Goal: Task Accomplishment & Management: Use online tool/utility

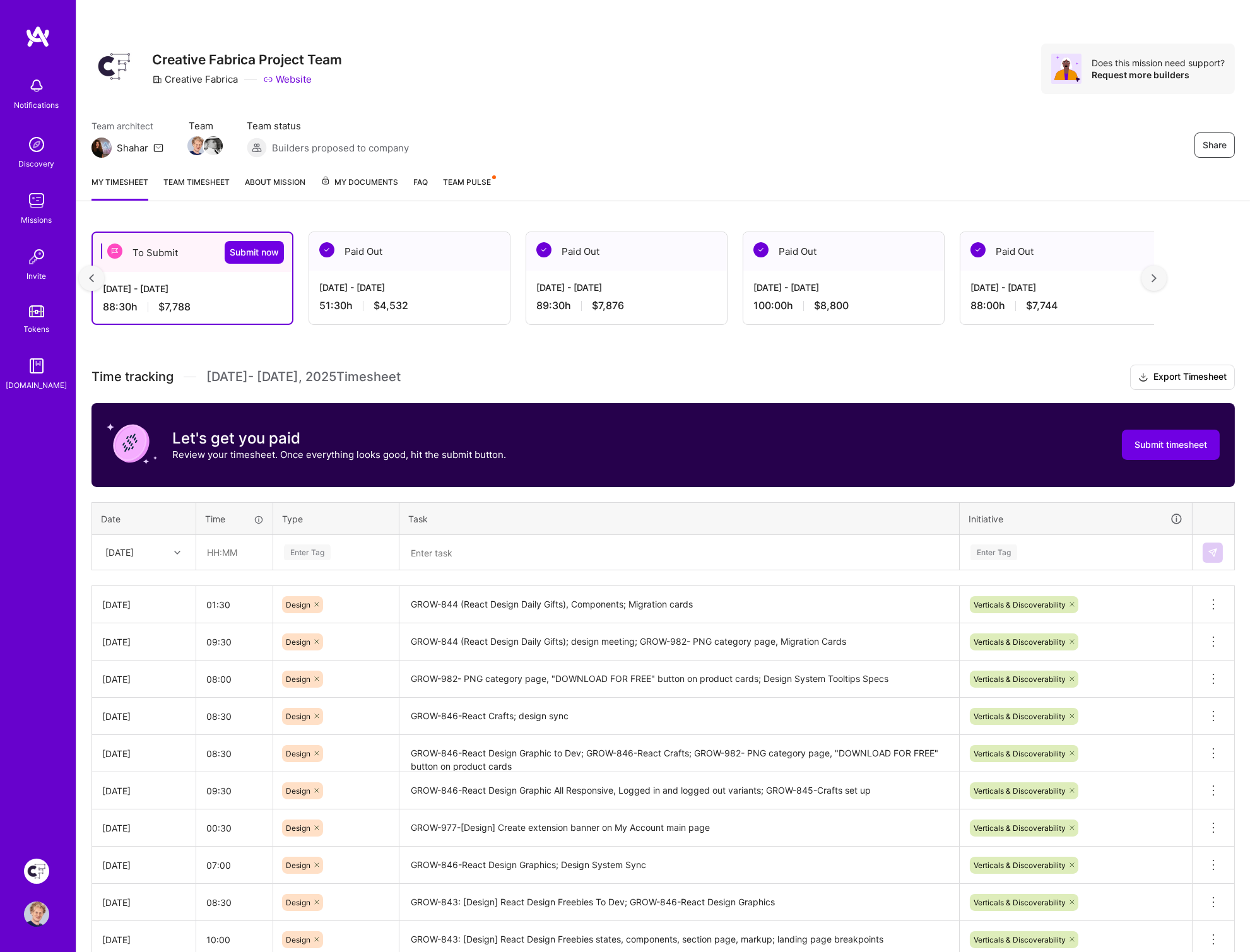
scroll to position [0, 3831]
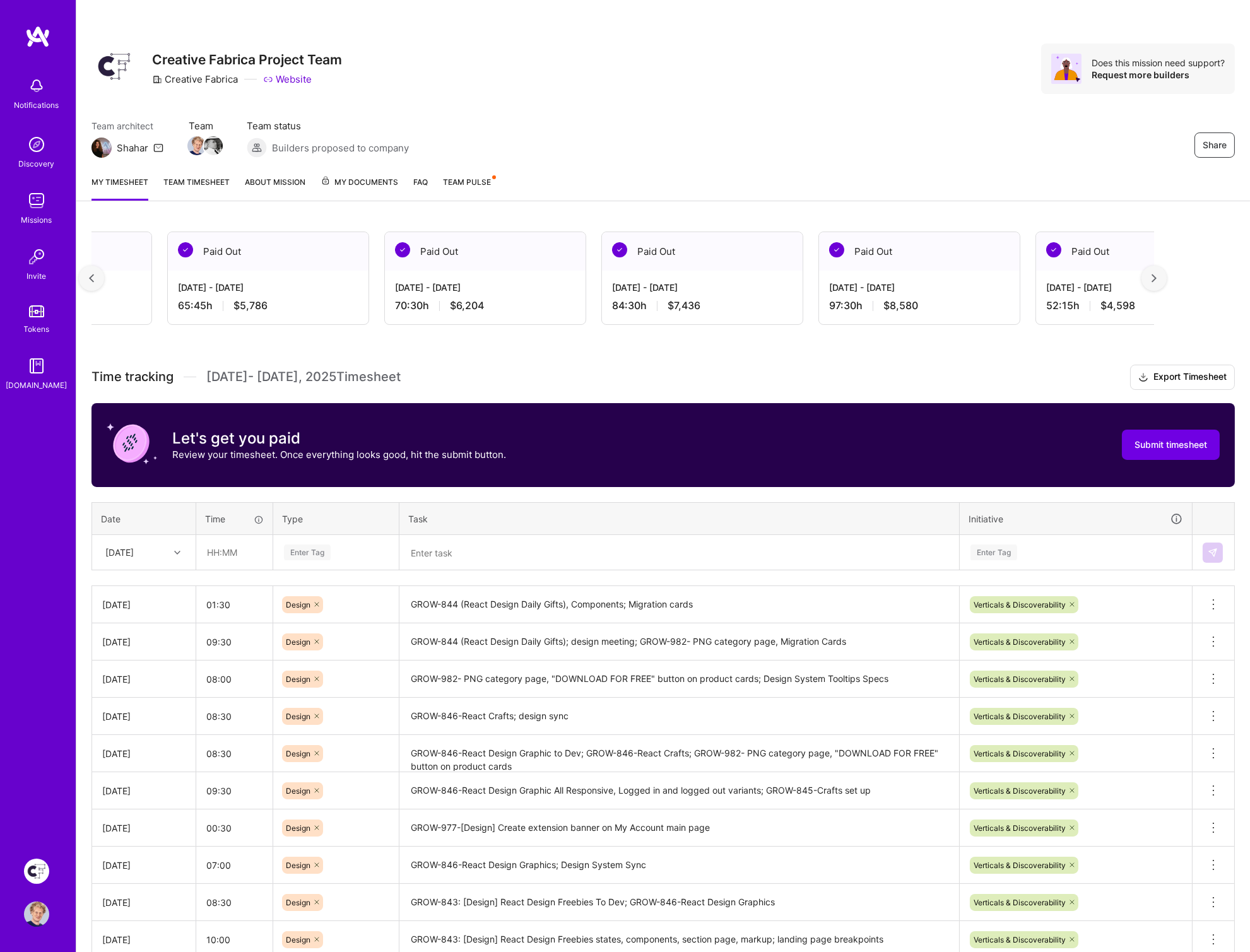
click at [604, 597] on textarea "GROW-844 (React Design Daily Gifts), Components; Migration cards" at bounding box center [679, 604] width 557 height 34
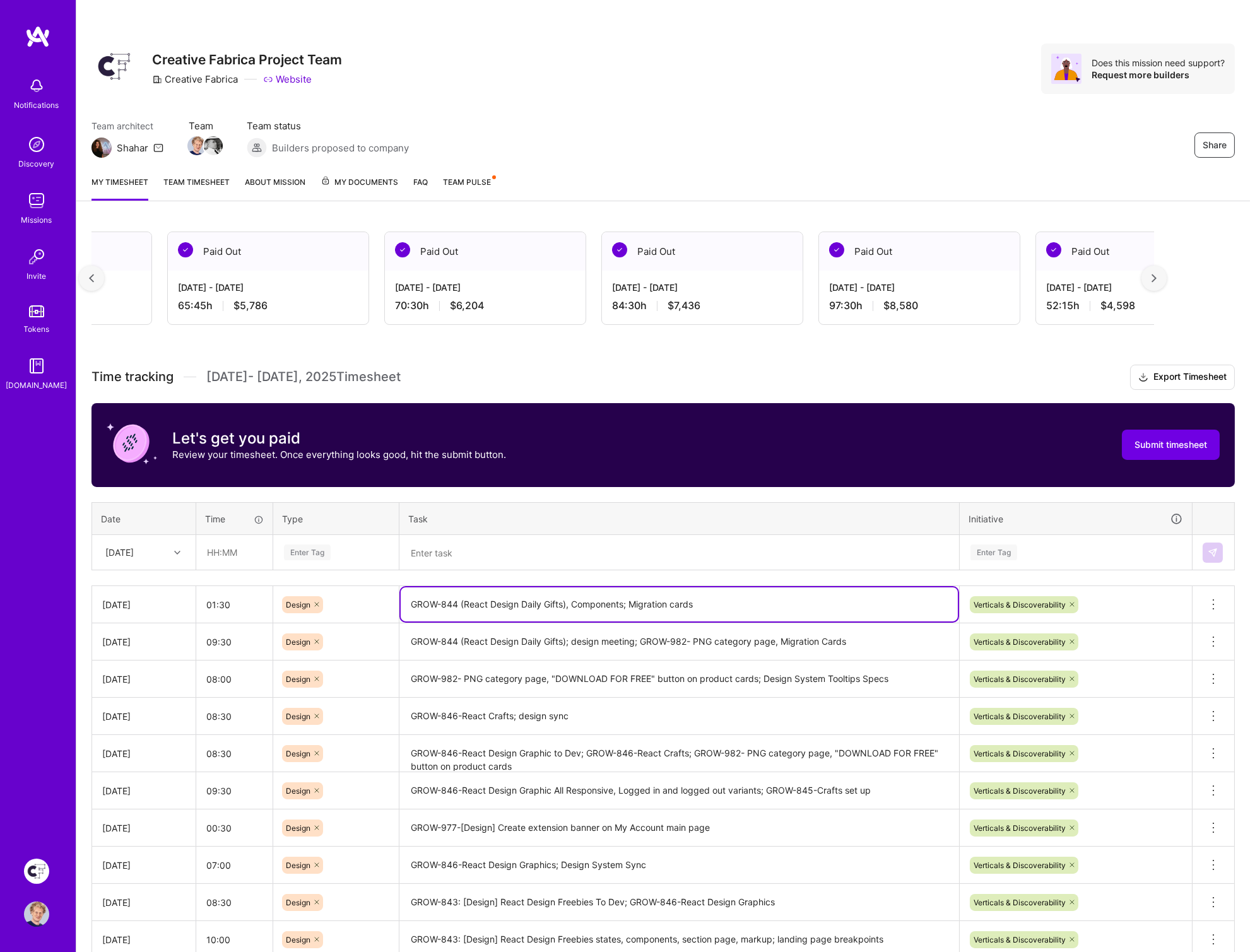
click at [604, 597] on textarea "GROW-844 (React Design Daily Gifts), Components; Migration cards" at bounding box center [679, 604] width 557 height 34
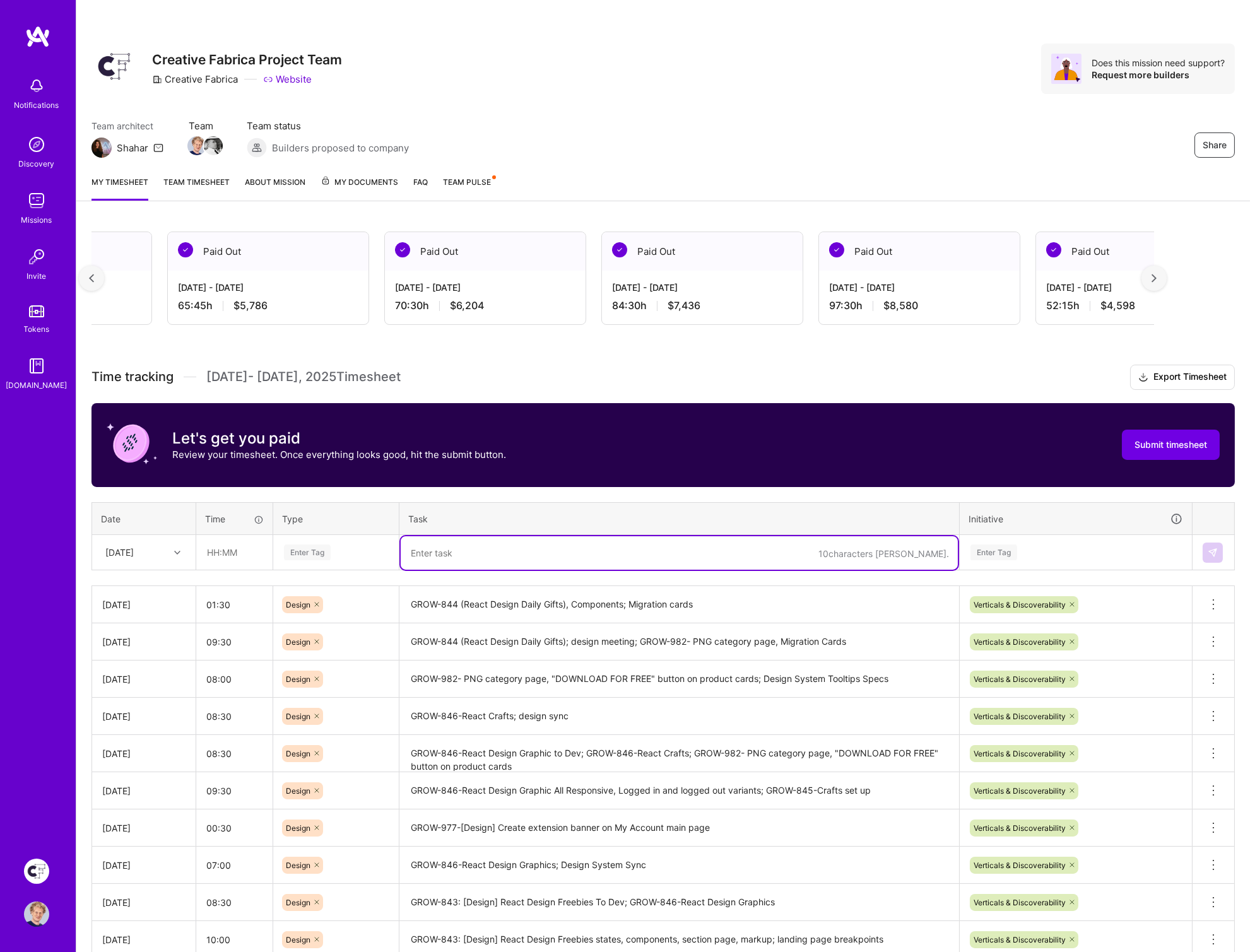
click at [462, 549] on textarea at bounding box center [679, 553] width 557 height 34
paste textarea "GROW-844 (React Design Daily Gifts), Components; Migration cards"
type textarea "GROW-844 (React Design Daily Gifts), Components; Migration cards, marketing car…"
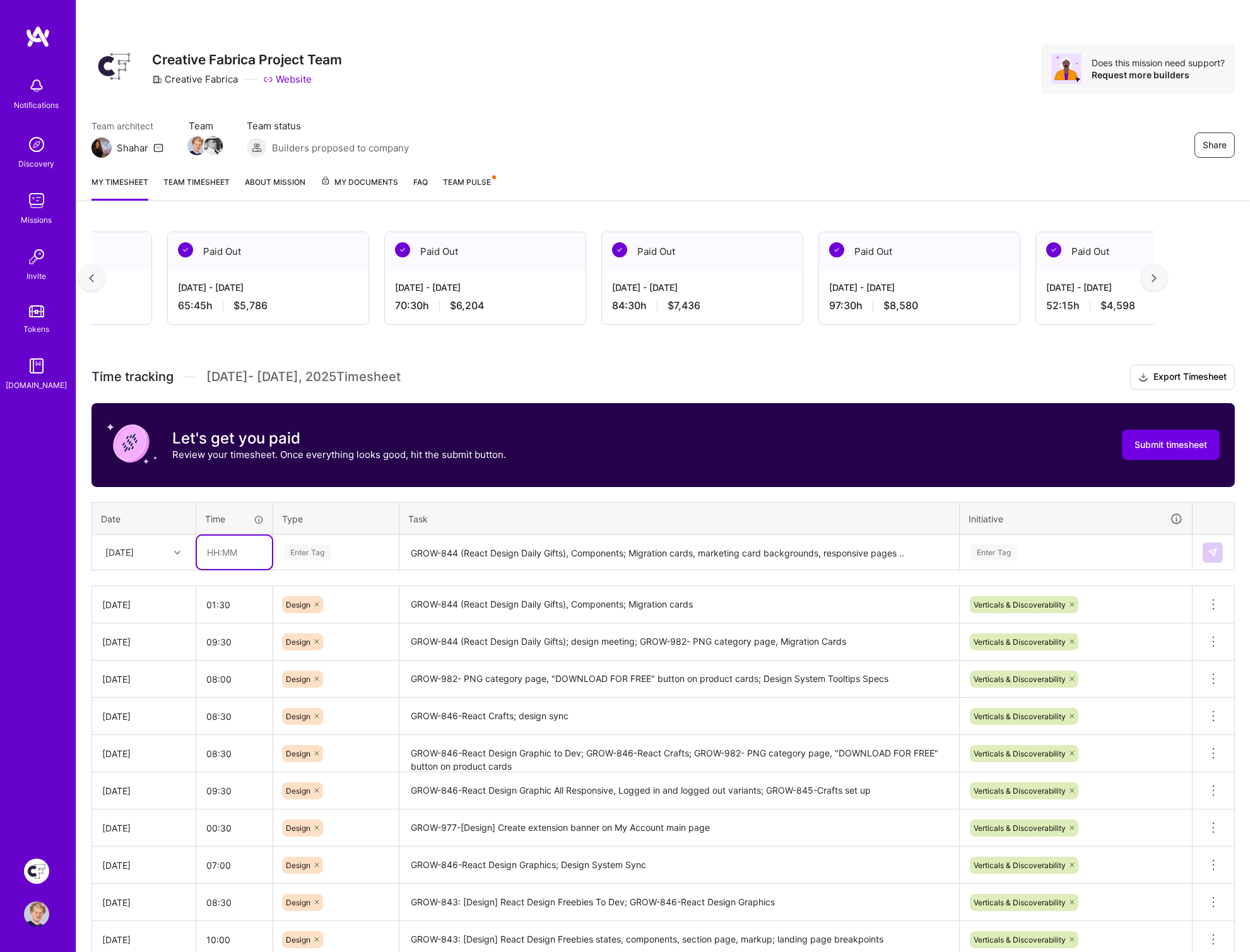
click at [241, 551] on input "text" at bounding box center [235, 552] width 75 height 34
type input "08:30"
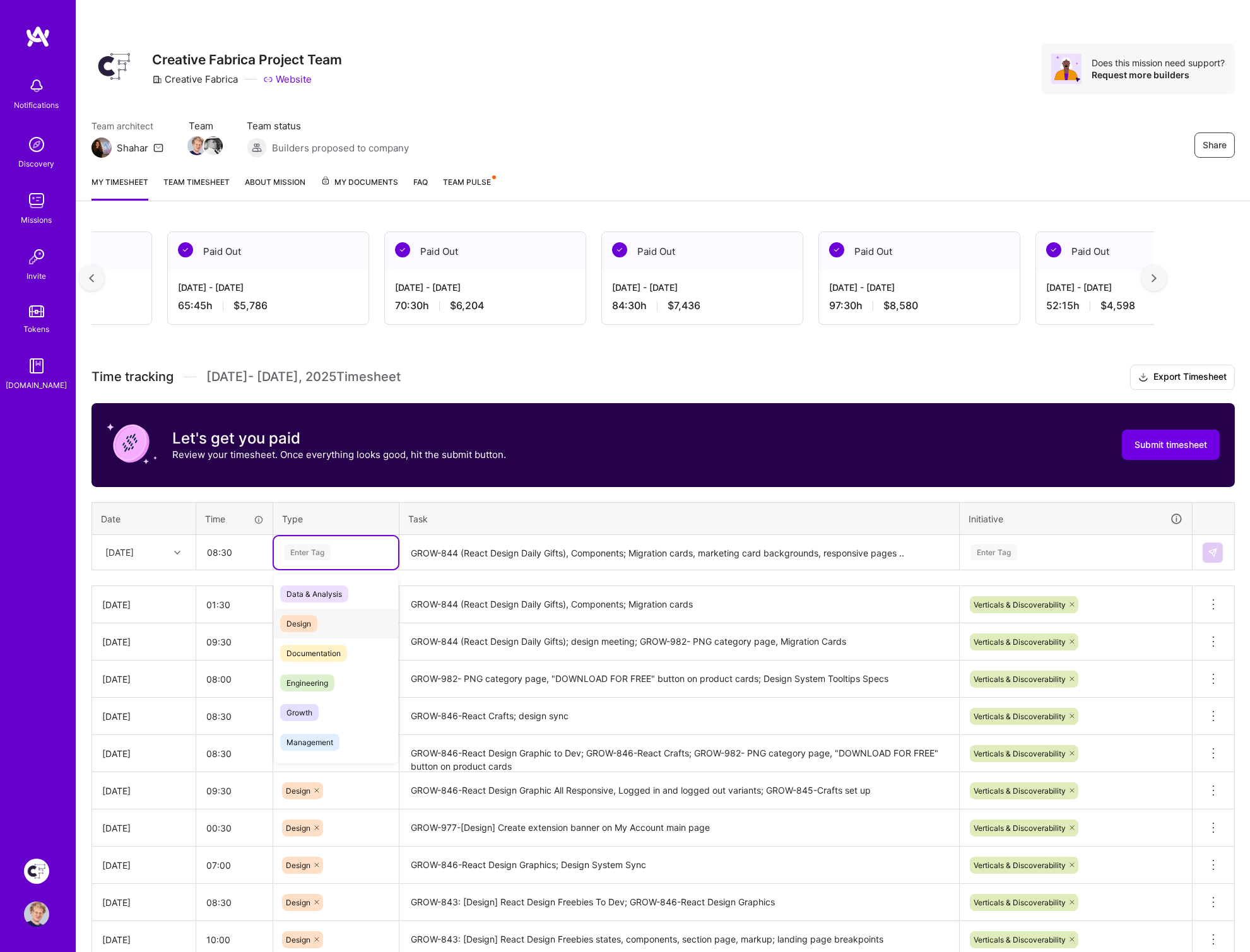
click at [290, 617] on span "Design" at bounding box center [299, 623] width 37 height 17
click at [987, 545] on div "Enter Tag" at bounding box center [993, 552] width 47 height 20
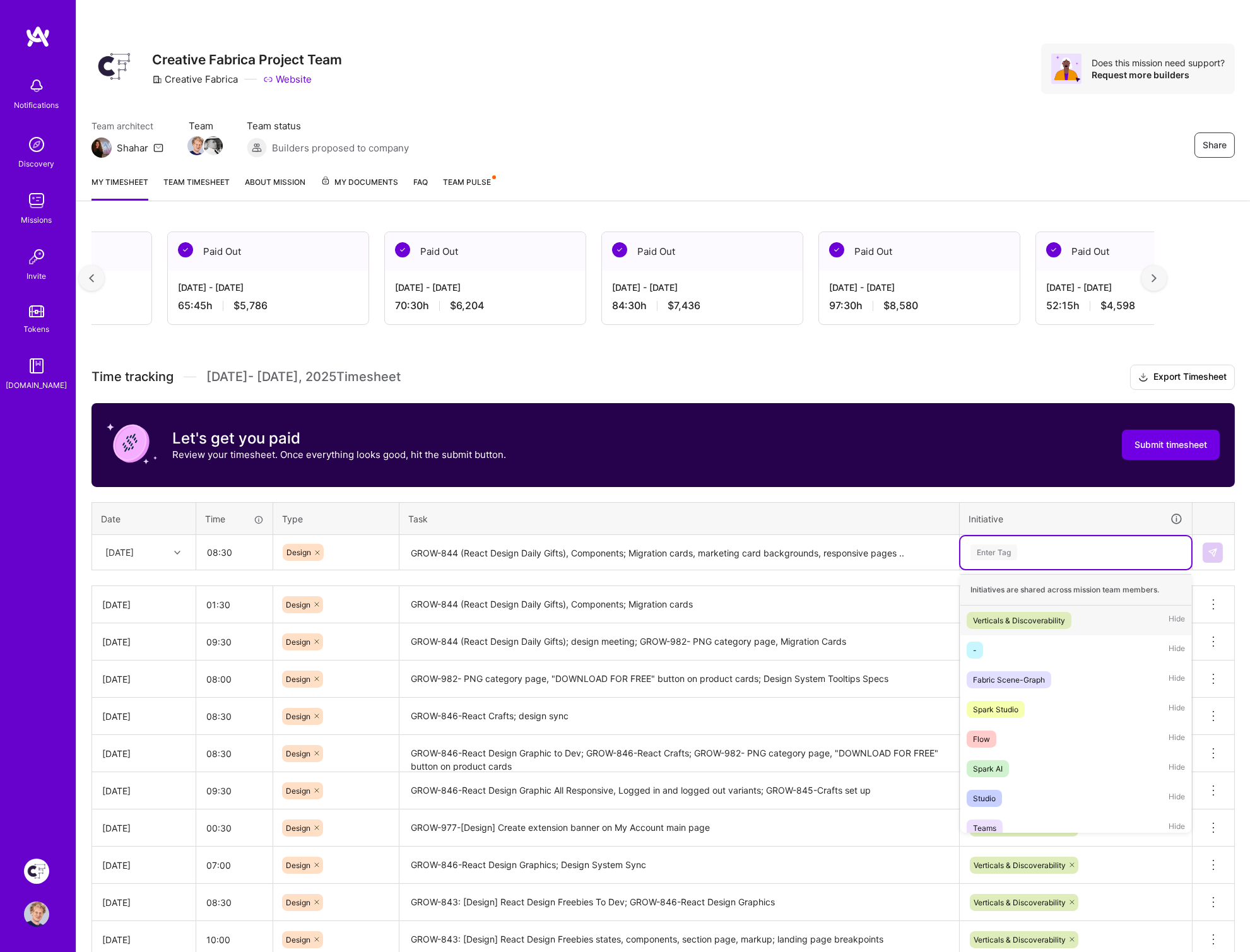
click at [986, 614] on div "Verticals & Discoverability" at bounding box center [1019, 620] width 92 height 13
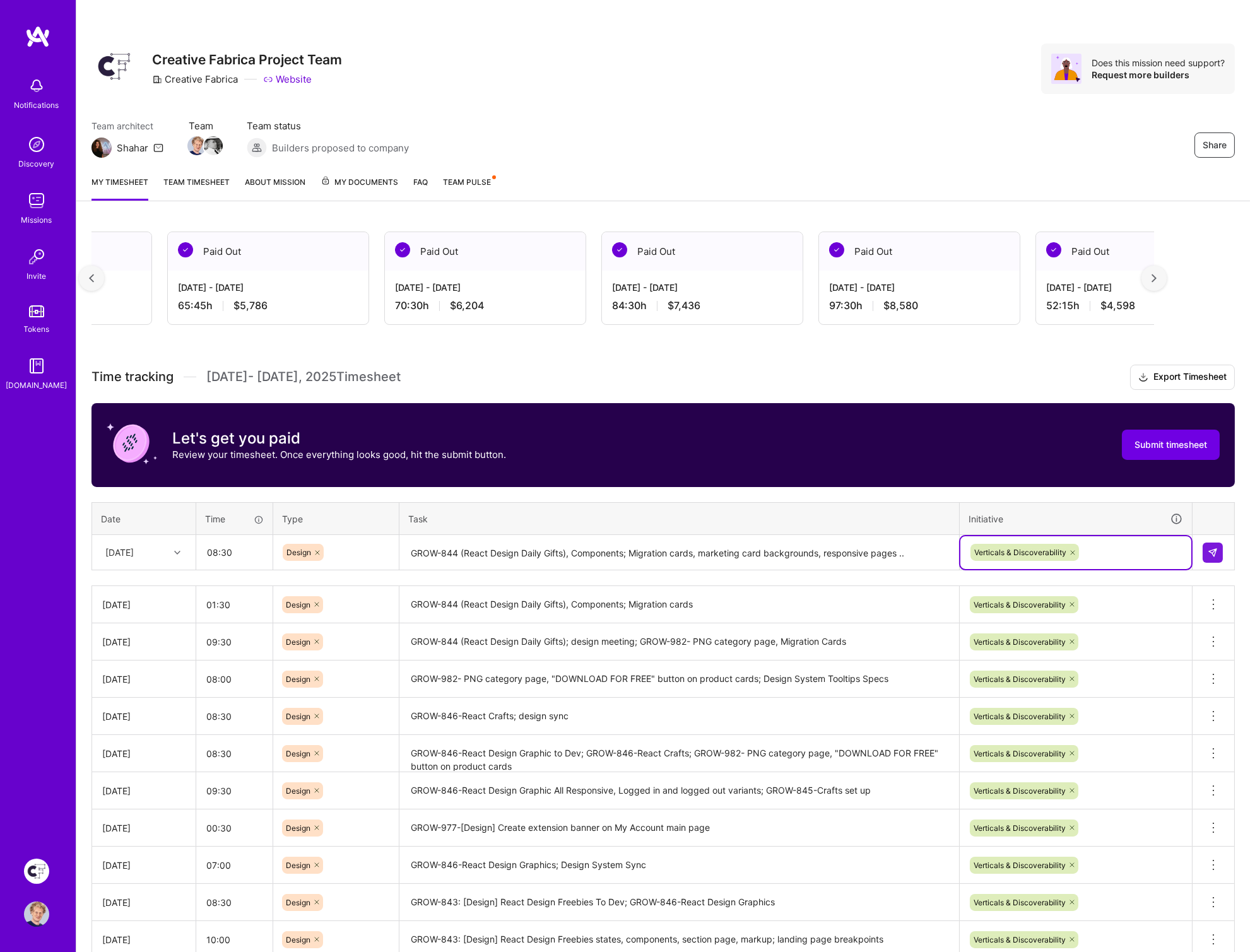
click at [919, 364] on h3 "Time tracking [DATE] - [DATE] Timesheet Export Timesheet" at bounding box center [663, 377] width 1144 height 25
click at [1215, 549] on img at bounding box center [1212, 552] width 10 height 10
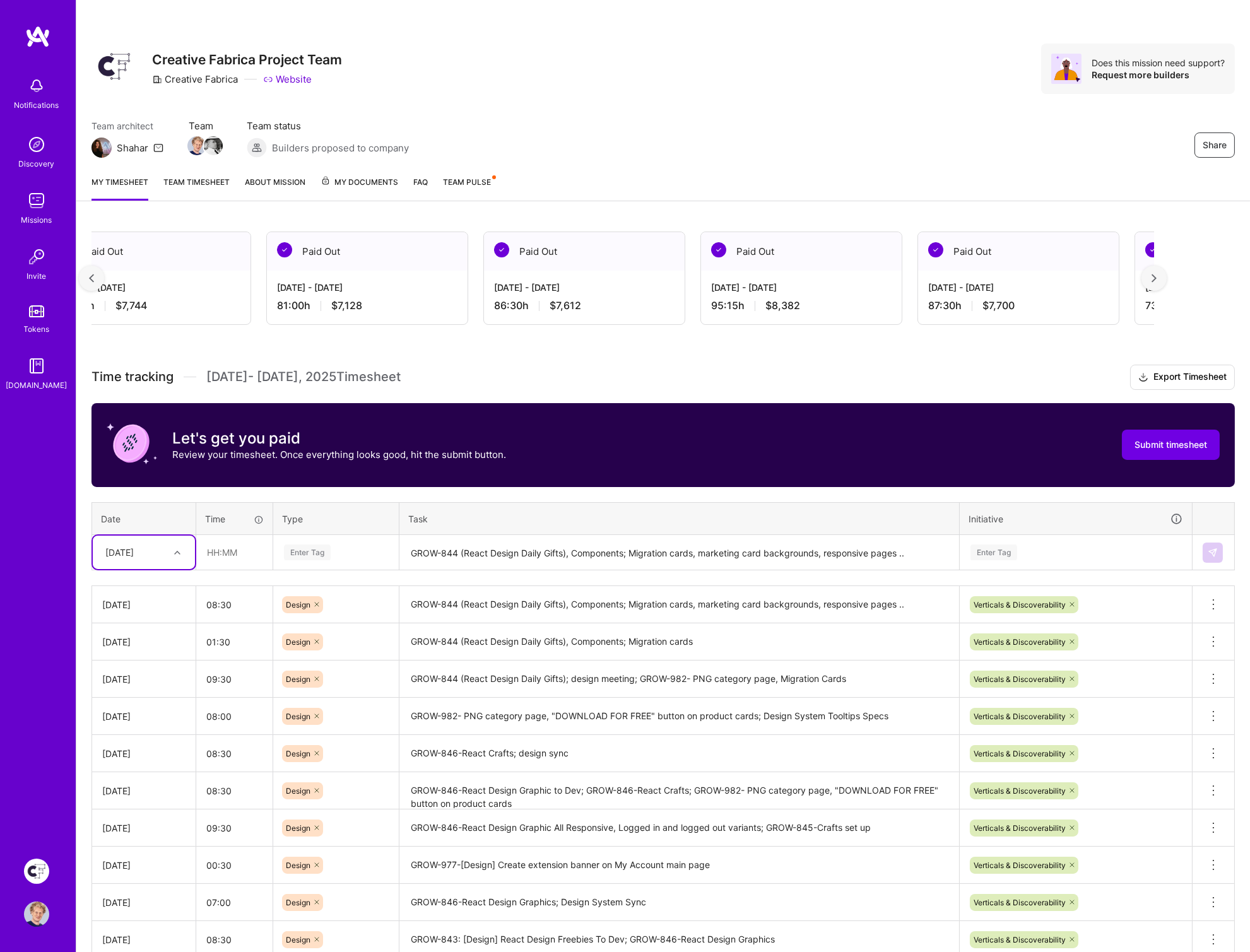
scroll to position [0, 0]
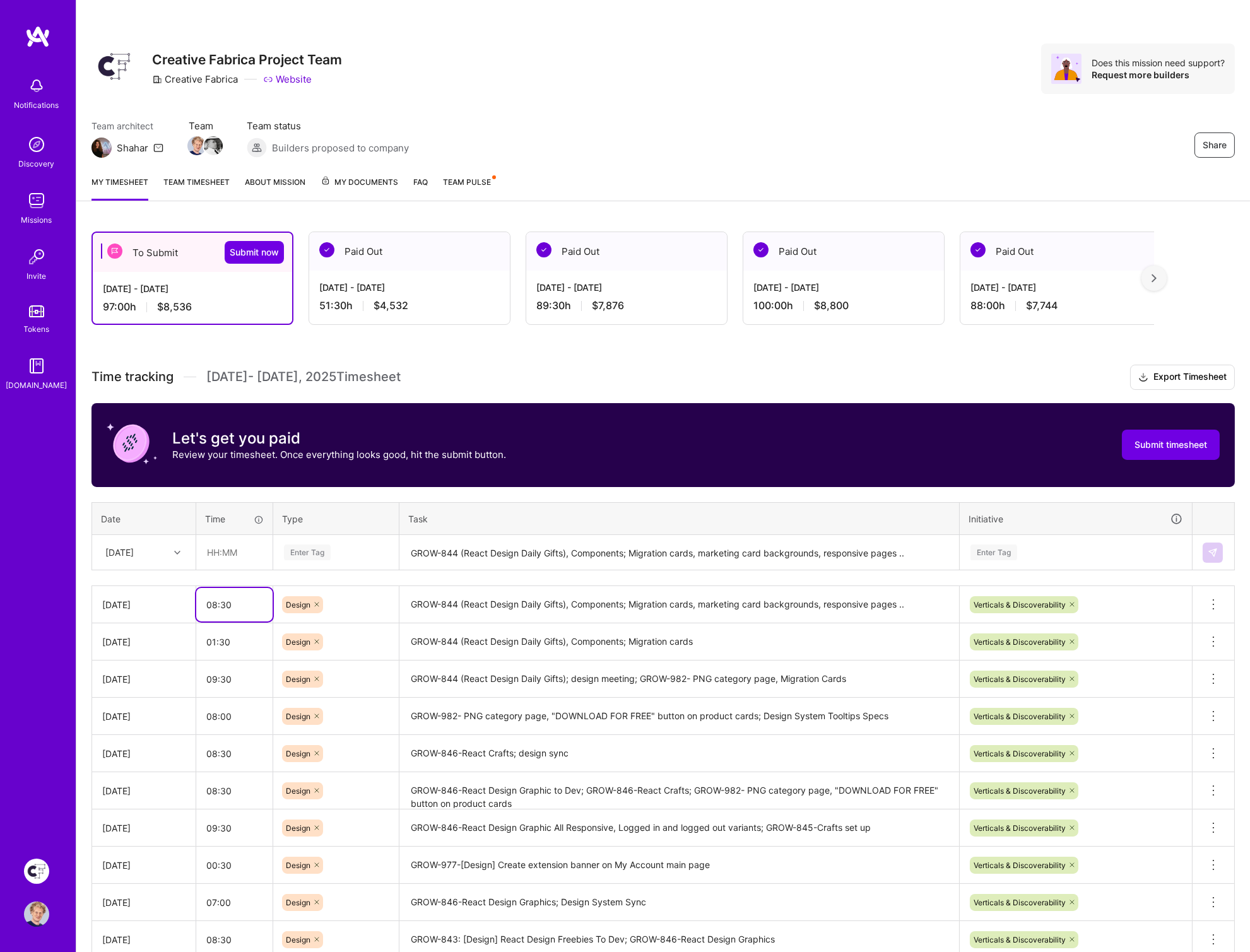
click at [241, 595] on input "08:30" at bounding box center [234, 604] width 76 height 34
type input "09:00"
click at [563, 376] on h3 "Time tracking [DATE] - [DATE] Timesheet Export Timesheet" at bounding box center [663, 377] width 1144 height 25
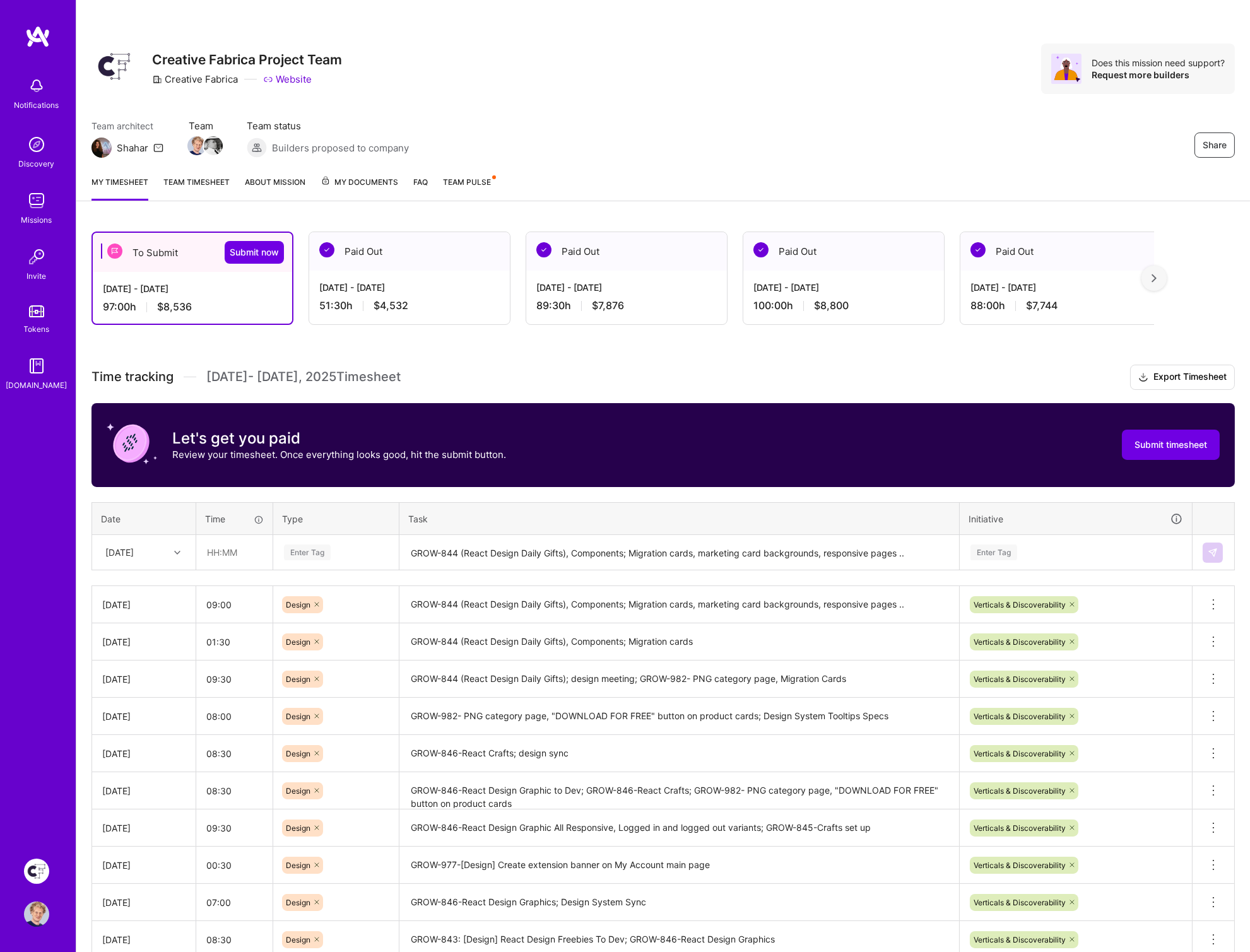
click at [589, 379] on h3 "Time tracking [DATE] - [DATE] Timesheet Export Timesheet" at bounding box center [663, 377] width 1144 height 25
